Goal: Information Seeking & Learning: Check status

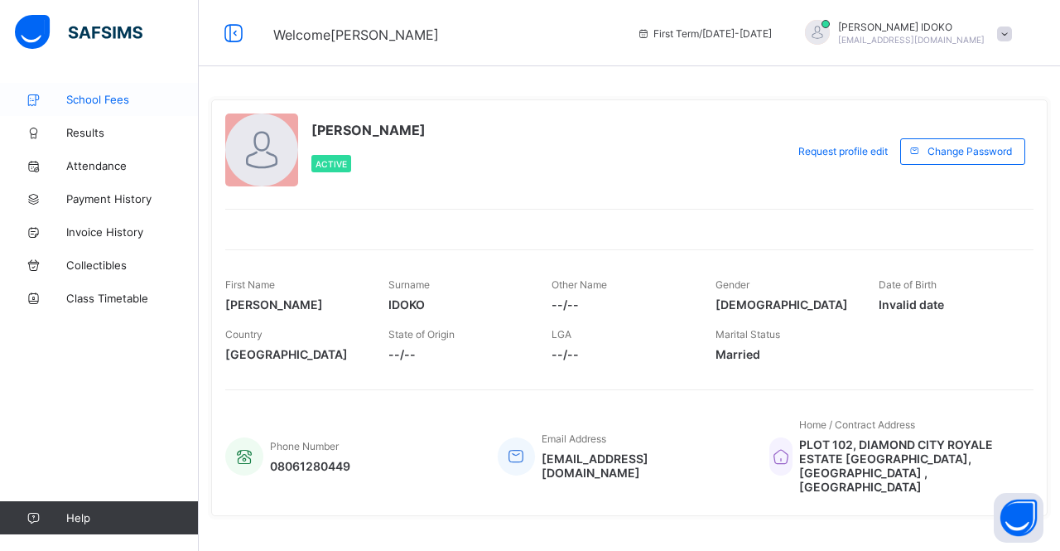
click at [105, 90] on link "School Fees" at bounding box center [99, 99] width 199 height 33
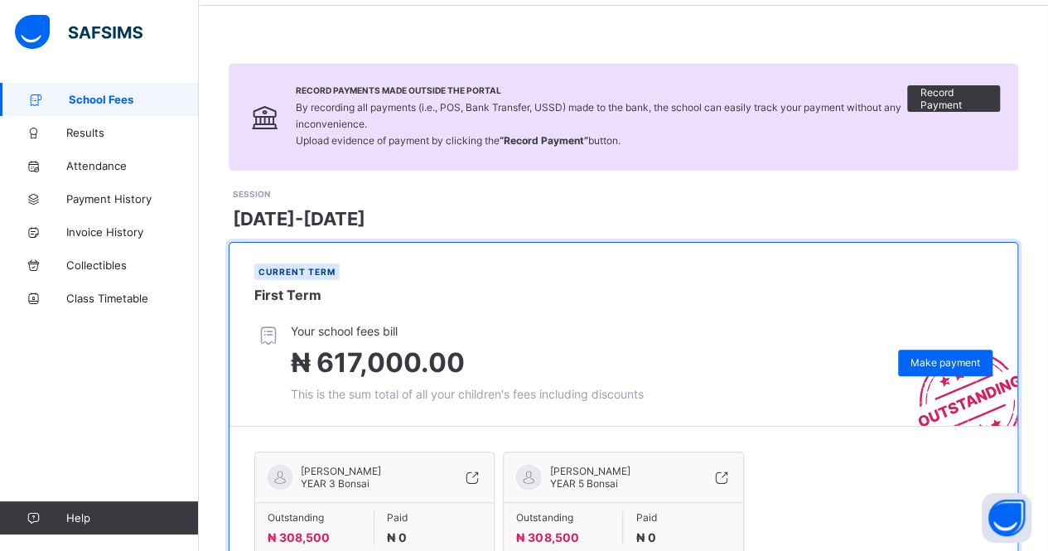
scroll to position [2, 0]
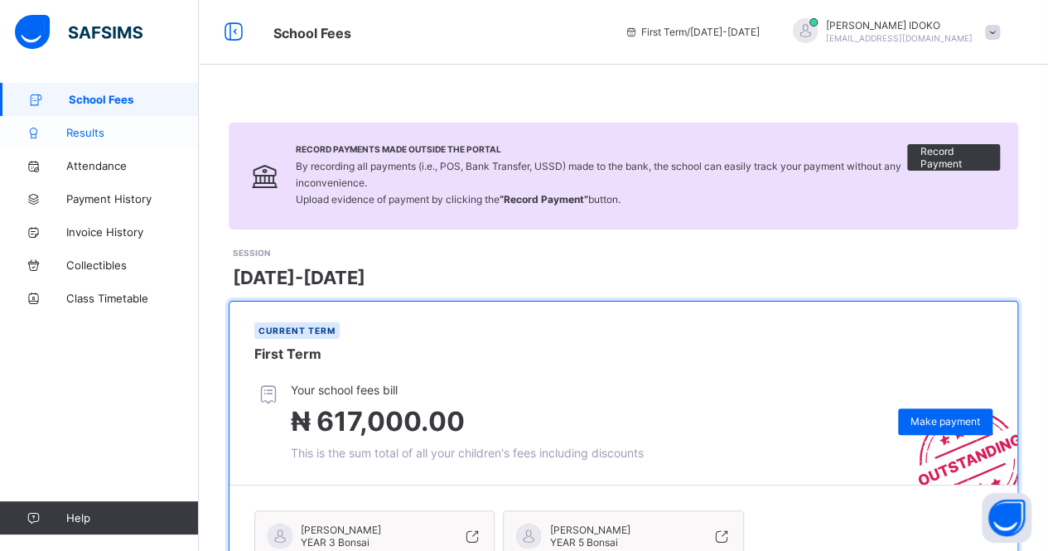
click at [87, 135] on span "Results" at bounding box center [132, 132] width 133 height 13
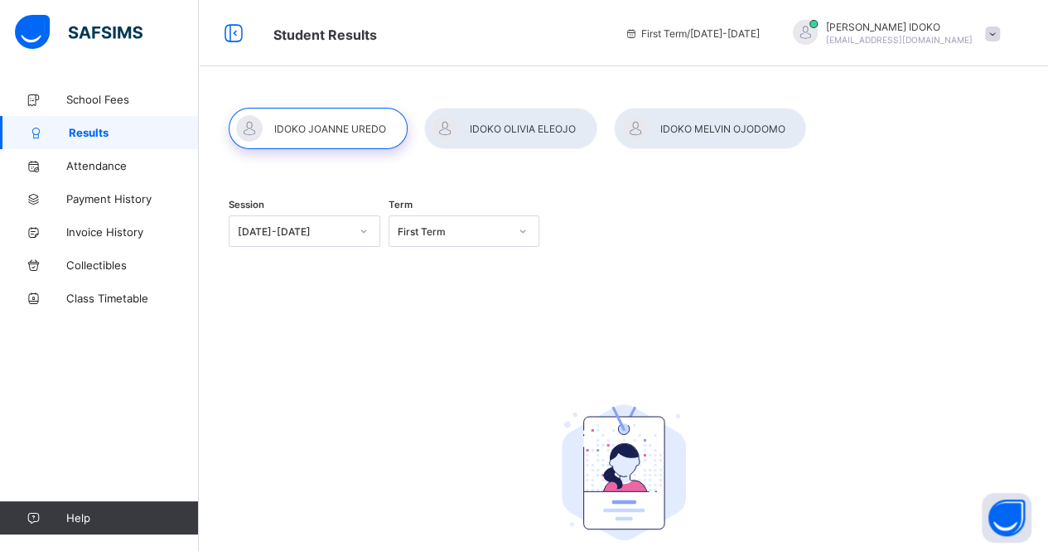
click at [532, 132] on div at bounding box center [510, 128] width 173 height 41
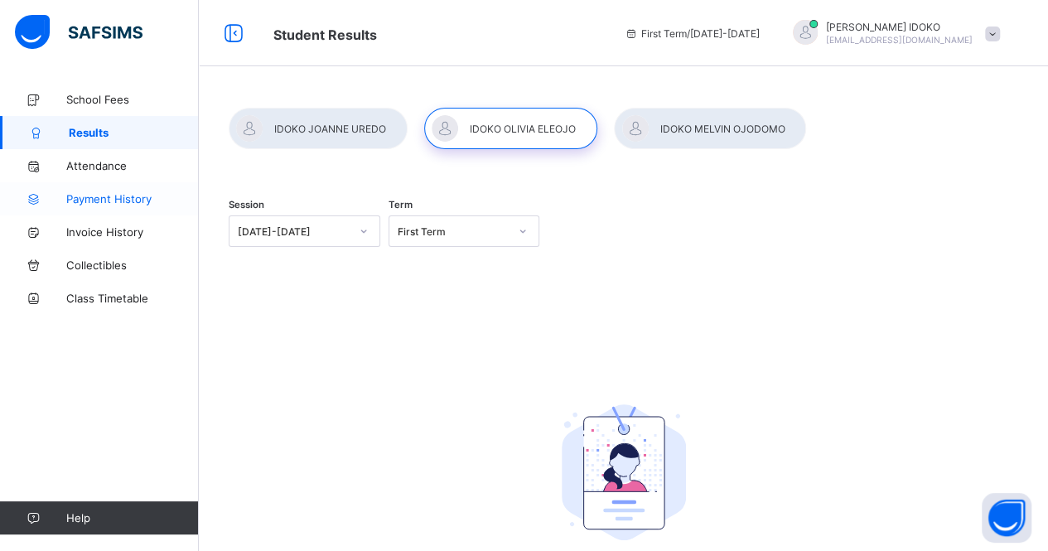
click at [126, 199] on span "Payment History" at bounding box center [132, 198] width 133 height 13
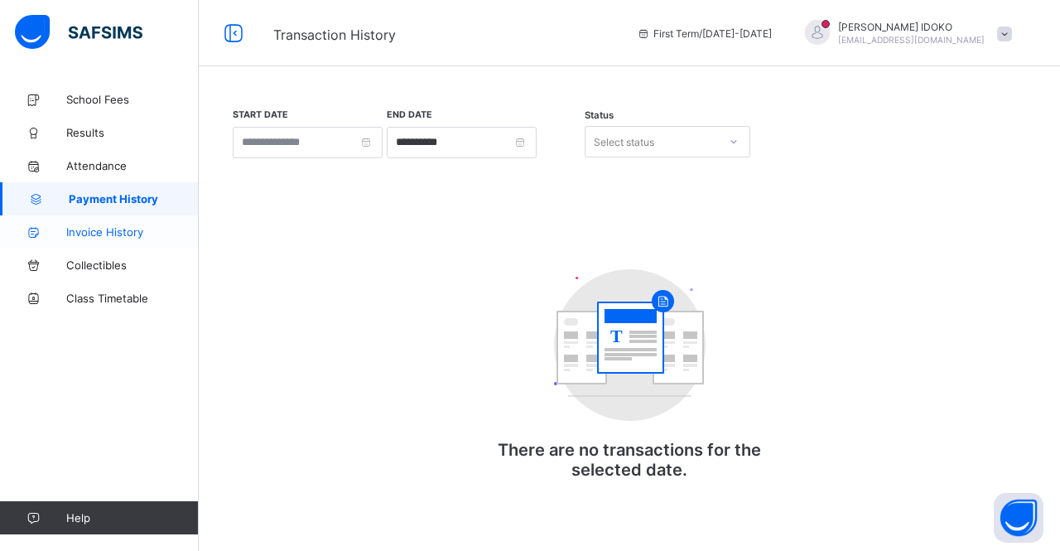
click at [116, 234] on span "Invoice History" at bounding box center [132, 231] width 133 height 13
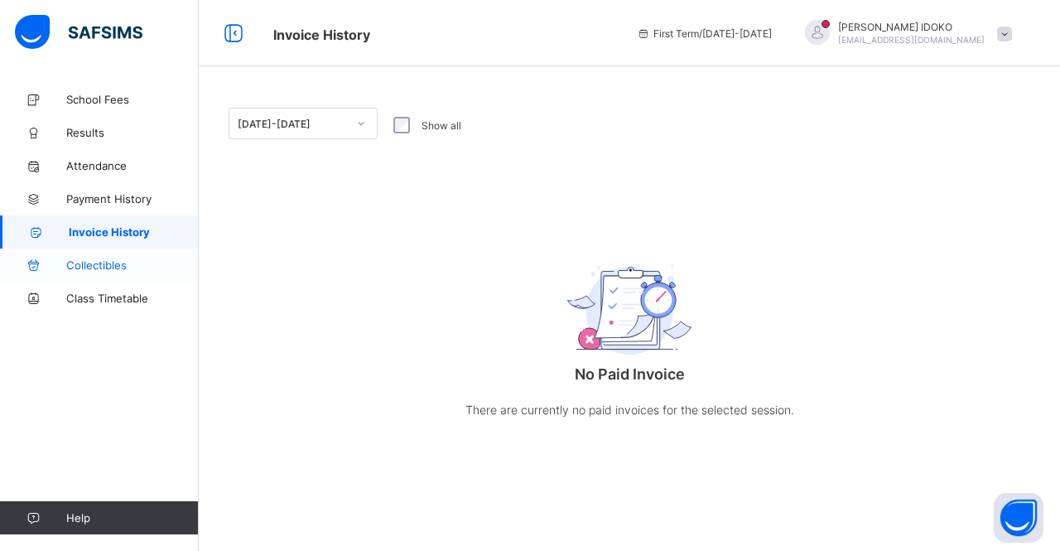
click at [107, 277] on link "Collectibles" at bounding box center [99, 265] width 199 height 33
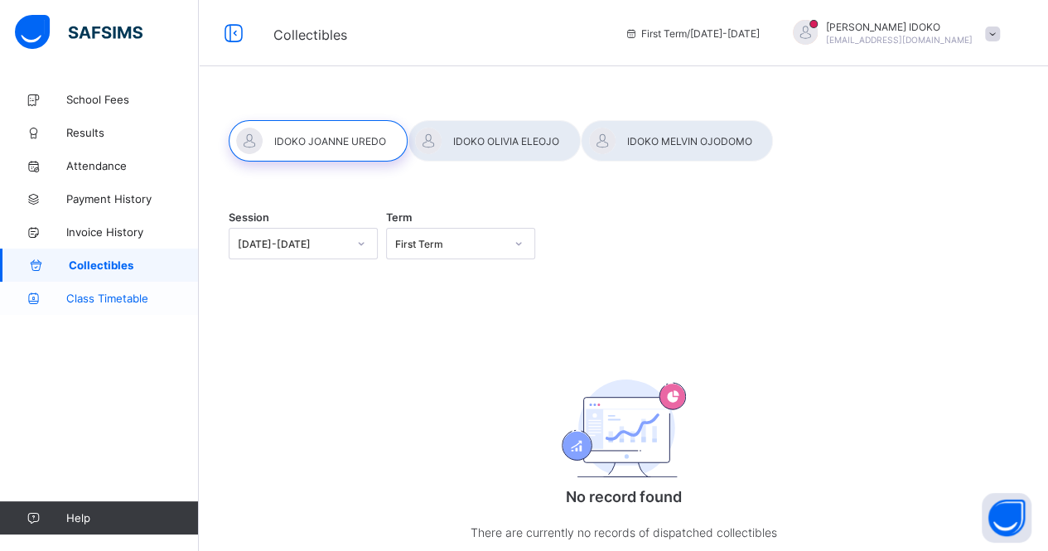
click at [94, 305] on link "Class Timetable" at bounding box center [99, 298] width 199 height 33
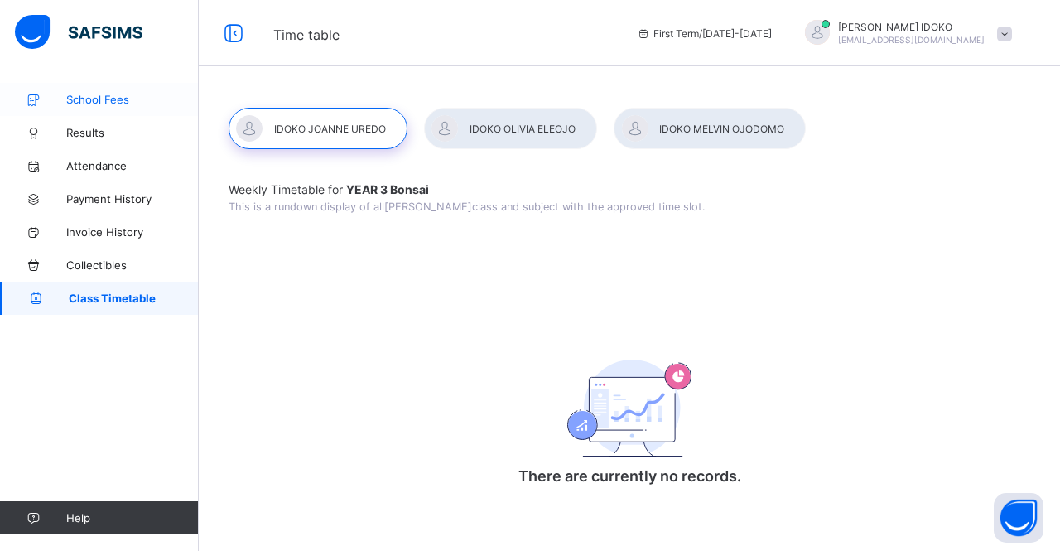
click at [89, 103] on span "School Fees" at bounding box center [132, 99] width 133 height 13
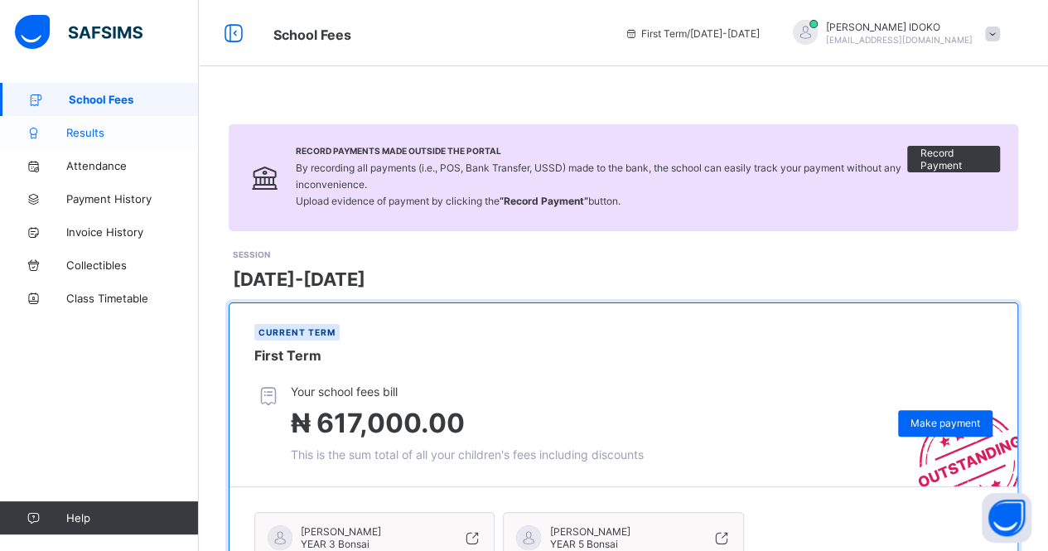
click at [90, 133] on span "Results" at bounding box center [132, 132] width 133 height 13
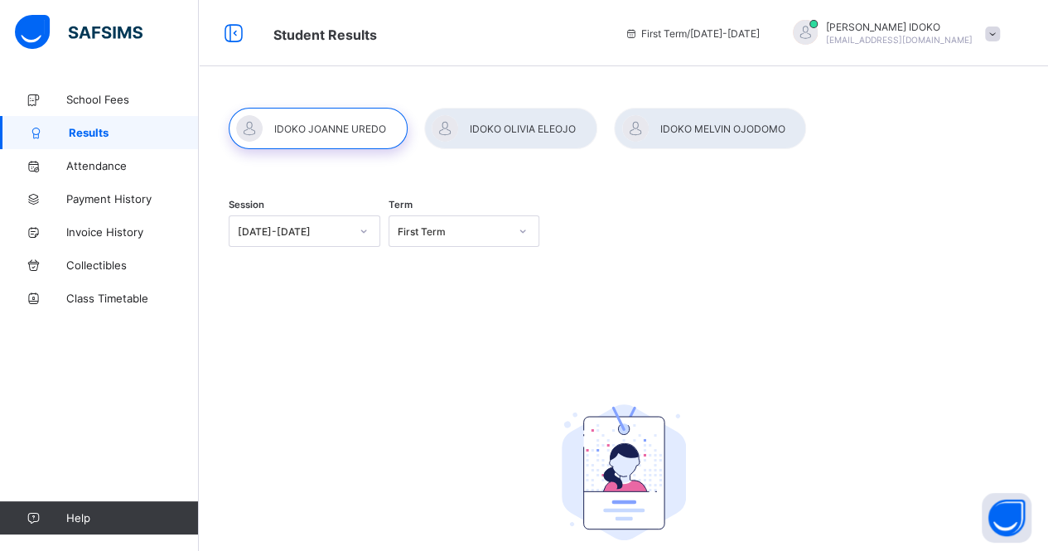
click at [528, 229] on icon at bounding box center [523, 231] width 10 height 17
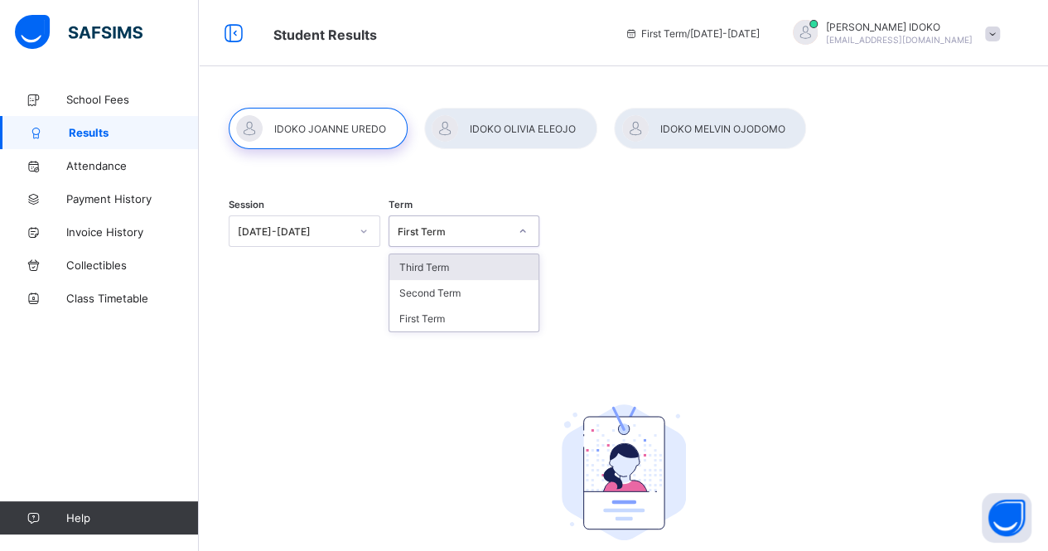
click at [429, 269] on div "Third Term" at bounding box center [464, 267] width 150 height 26
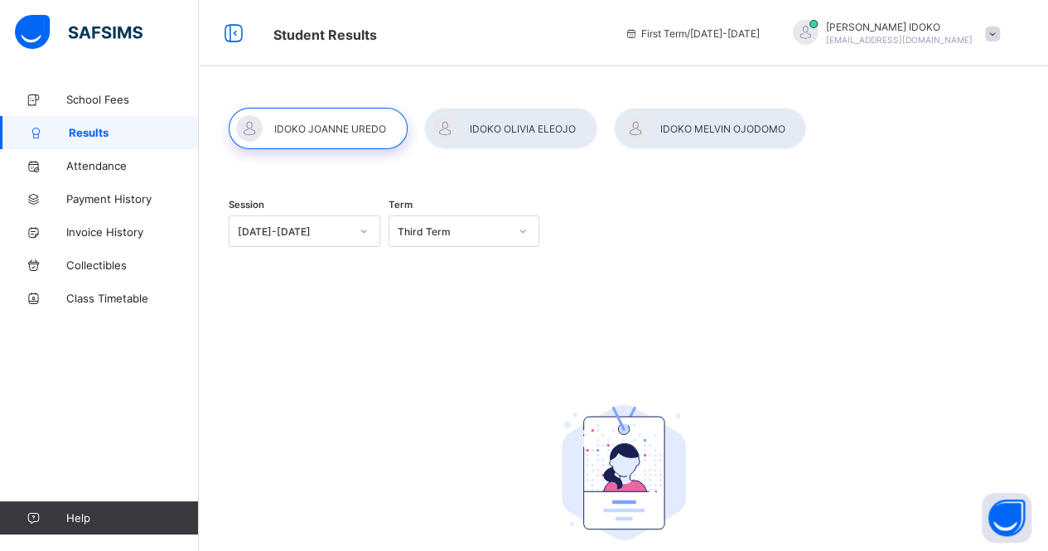
click at [693, 123] on div at bounding box center [710, 128] width 192 height 41
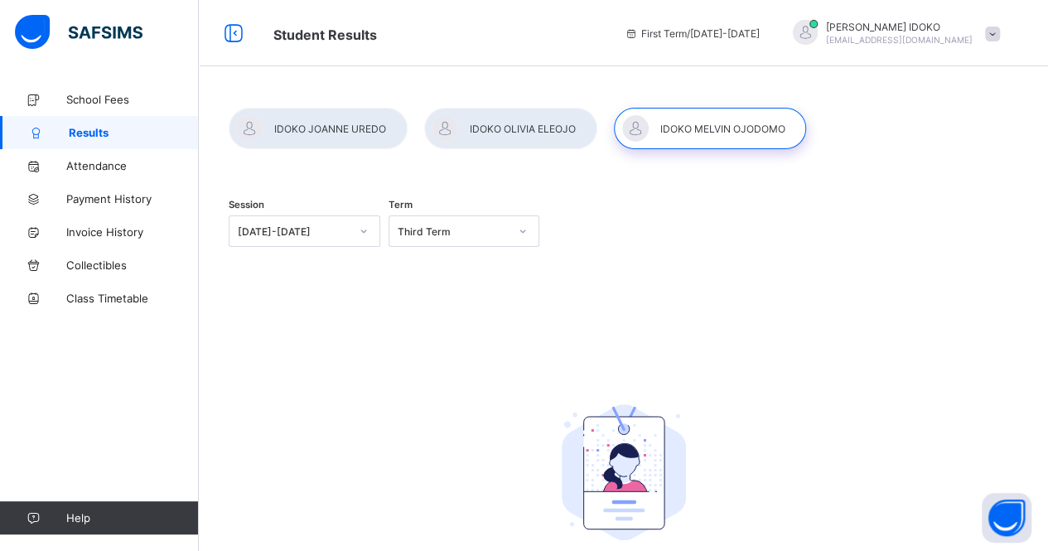
click at [529, 130] on div at bounding box center [510, 128] width 173 height 41
